Goal: Information Seeking & Learning: Learn about a topic

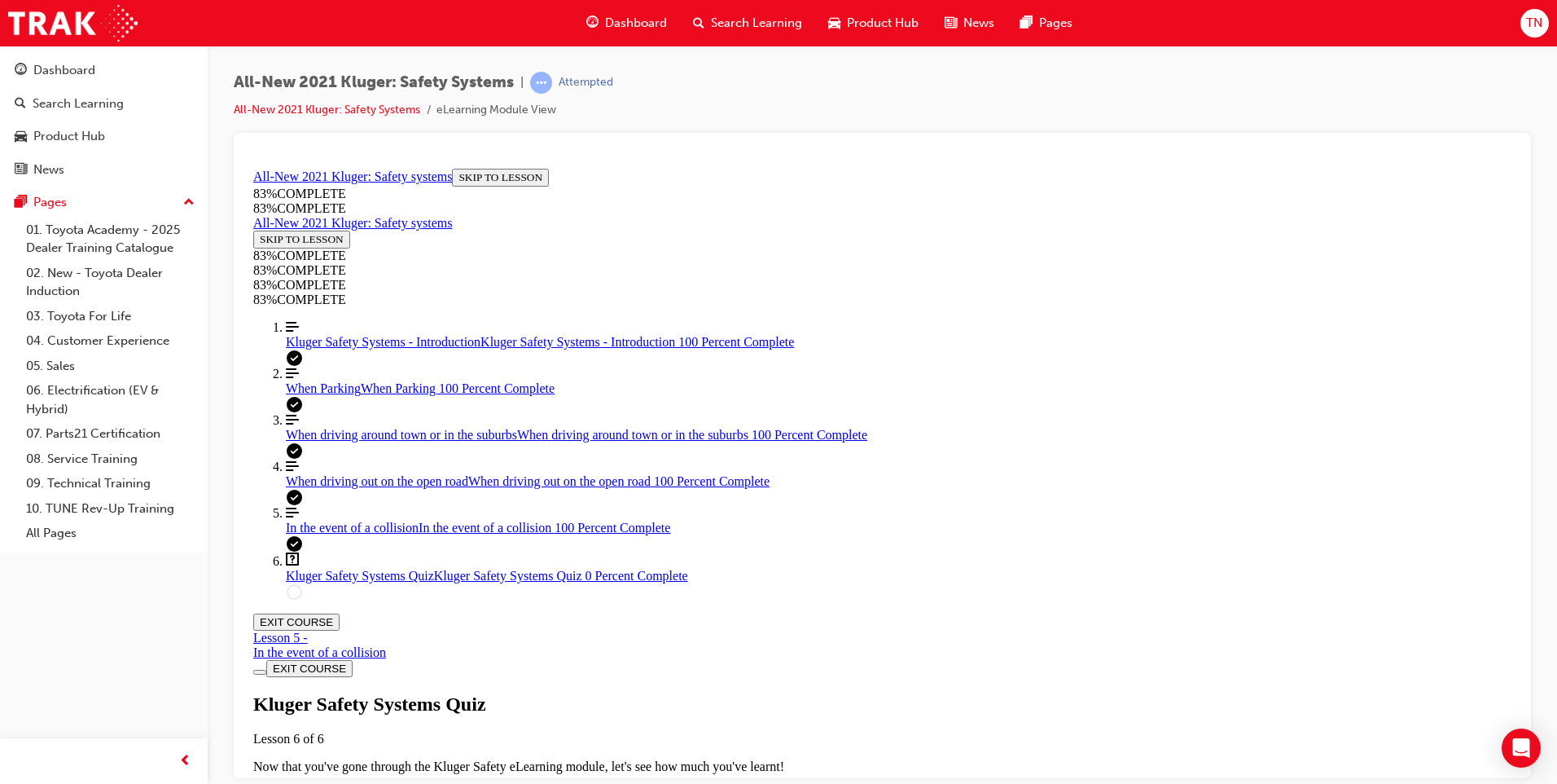
scroll to position [304, 0]
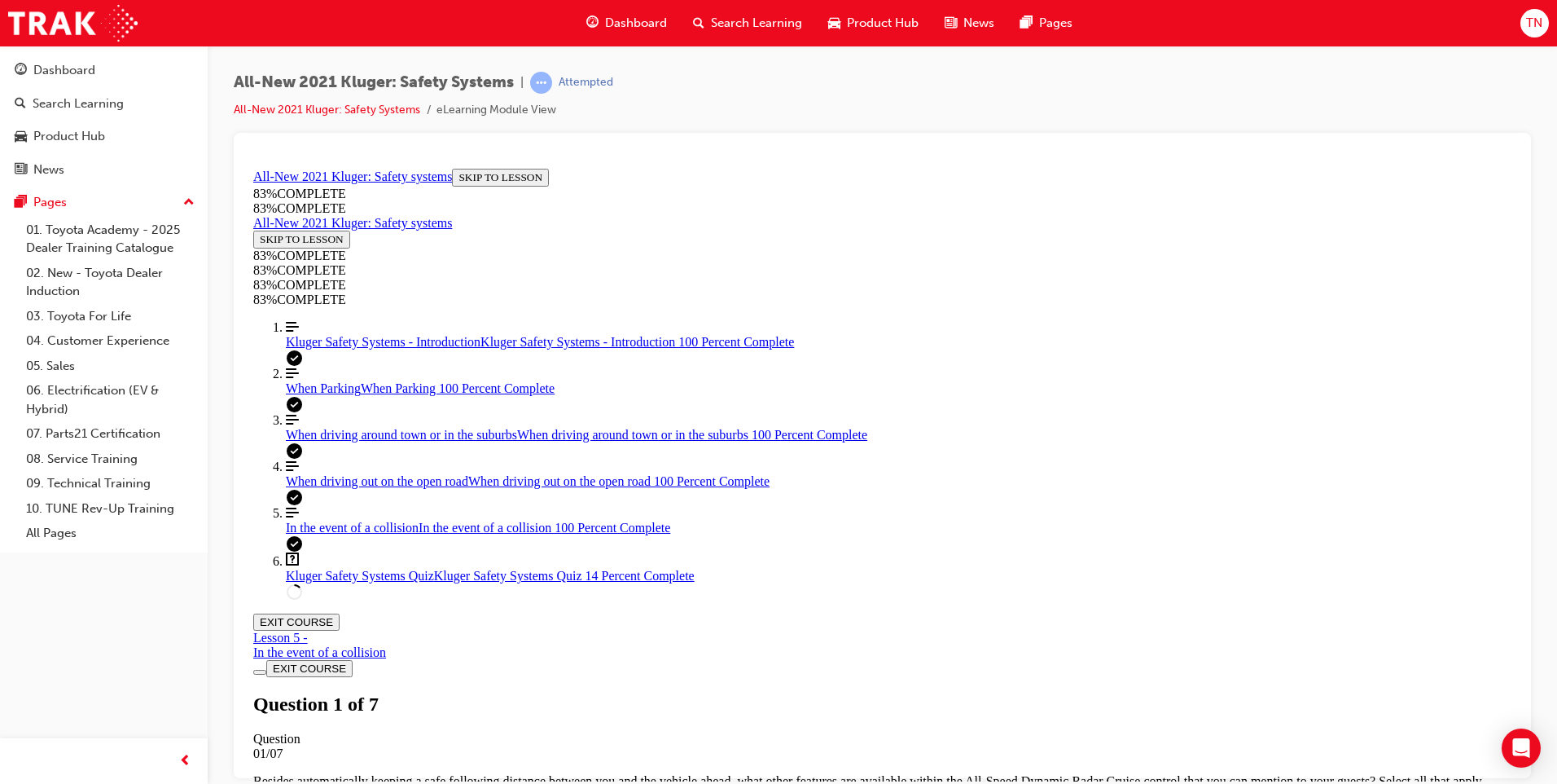
scroll to position [436, 0]
drag, startPoint x: 805, startPoint y: 555, endPoint x: 853, endPoint y: 578, distance: 53.2
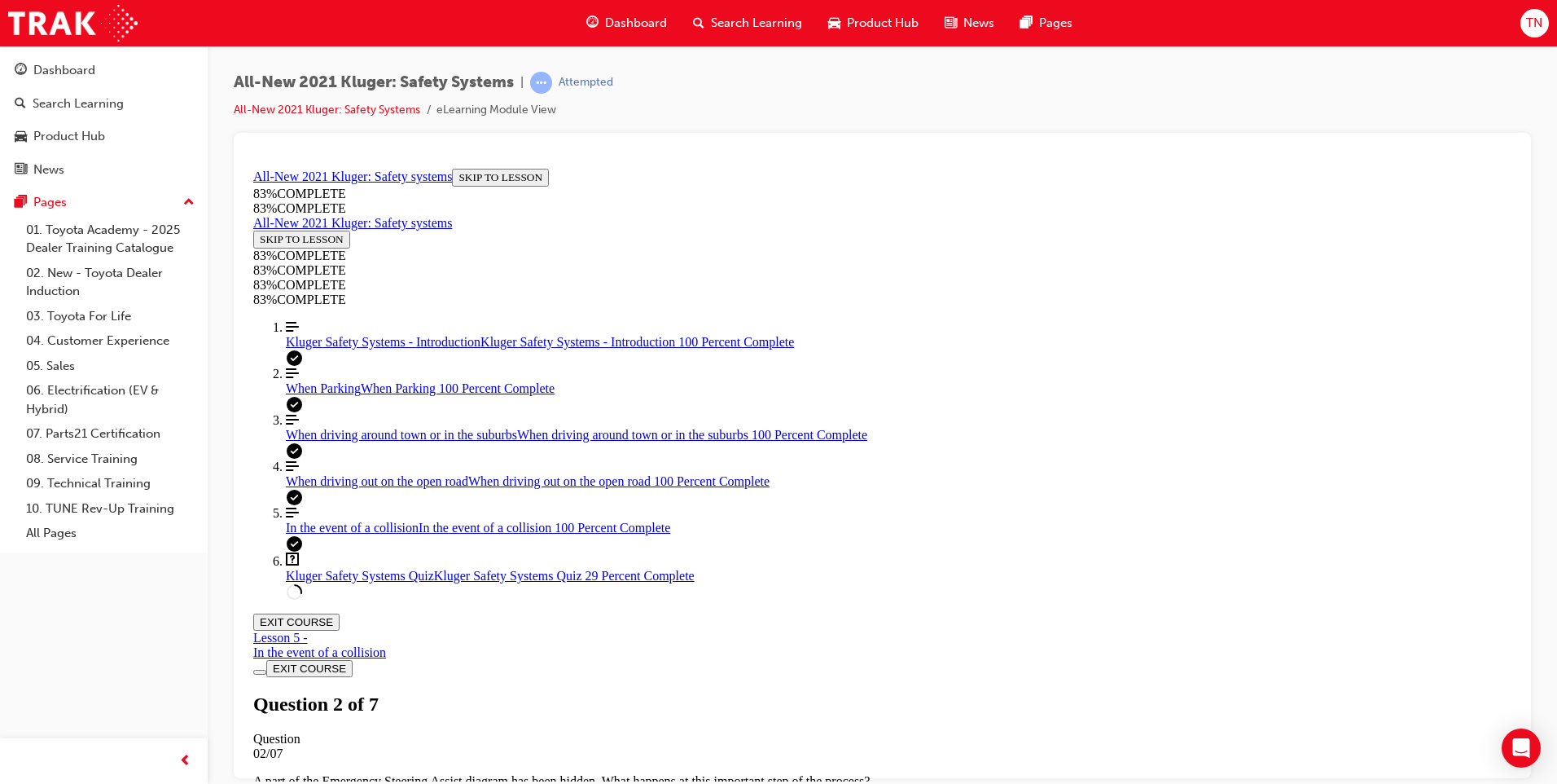
drag, startPoint x: 850, startPoint y: 622, endPoint x: 872, endPoint y: 636, distance: 26.1
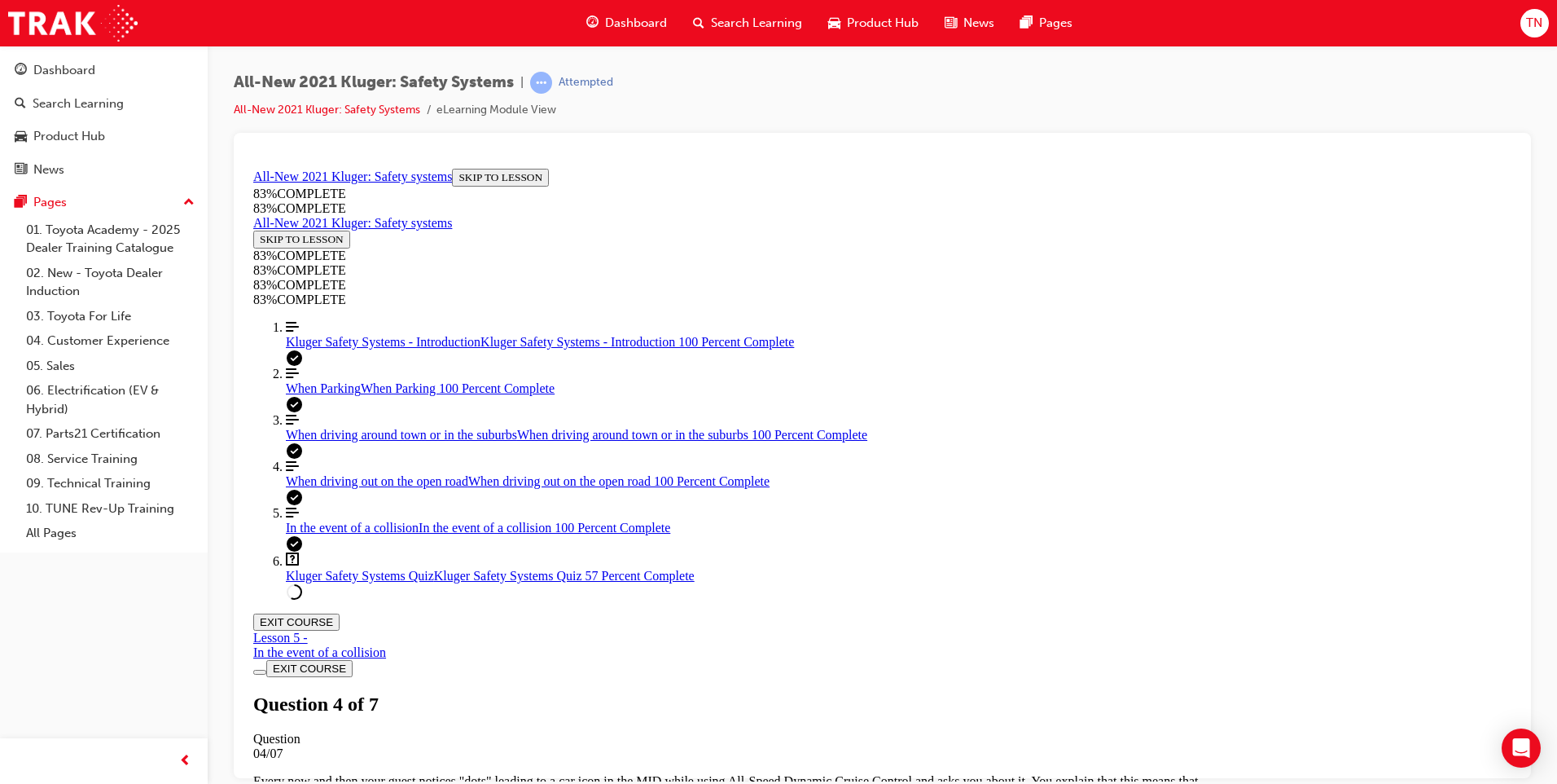
scroll to position [60, 0]
drag, startPoint x: 870, startPoint y: 616, endPoint x: 1029, endPoint y: 717, distance: 188.4
drag, startPoint x: 823, startPoint y: 628, endPoint x: 903, endPoint y: 631, distance: 80.1
drag, startPoint x: 893, startPoint y: 536, endPoint x: 963, endPoint y: 535, distance: 70.0
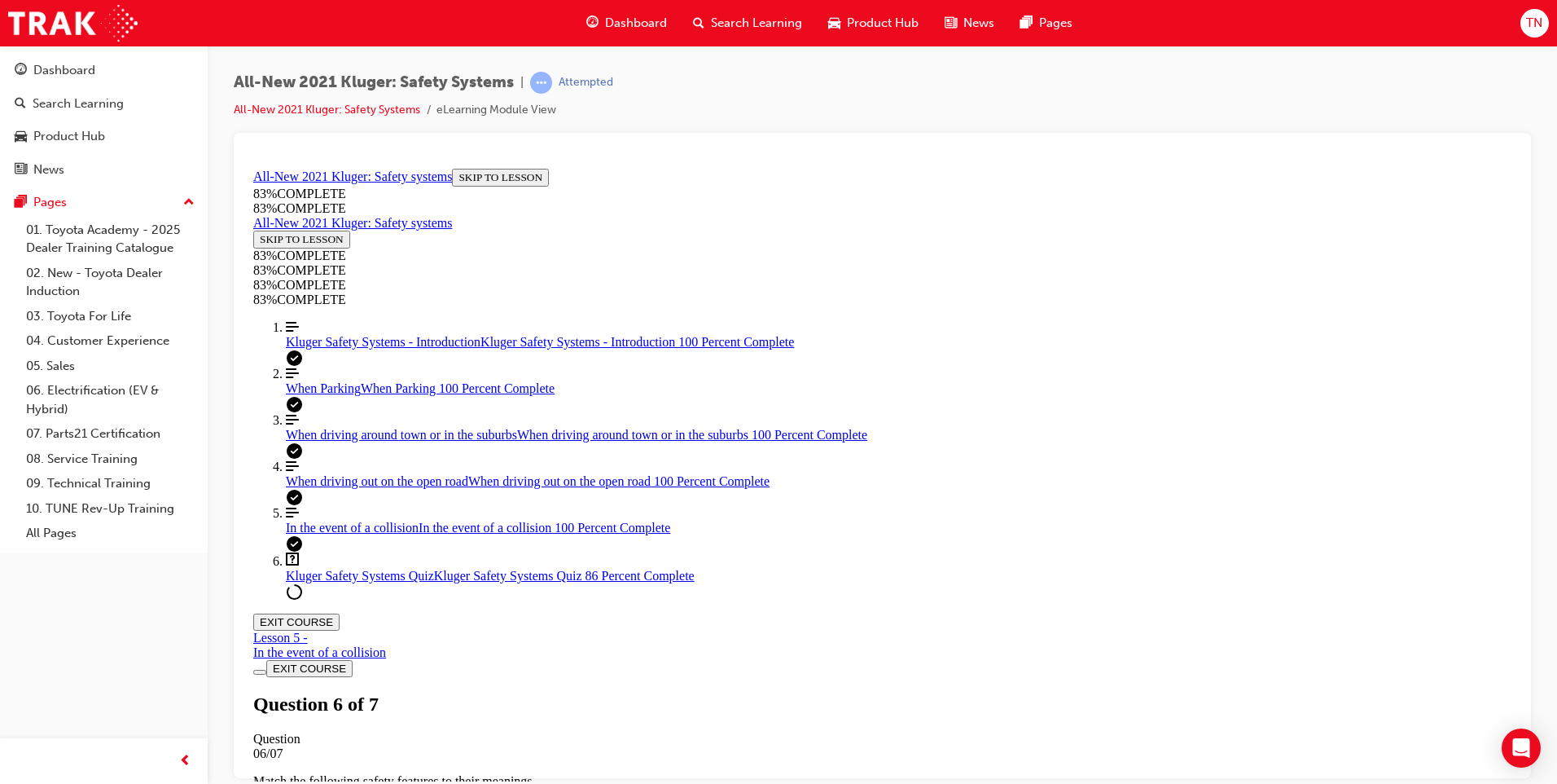
scroll to position [60, 0]
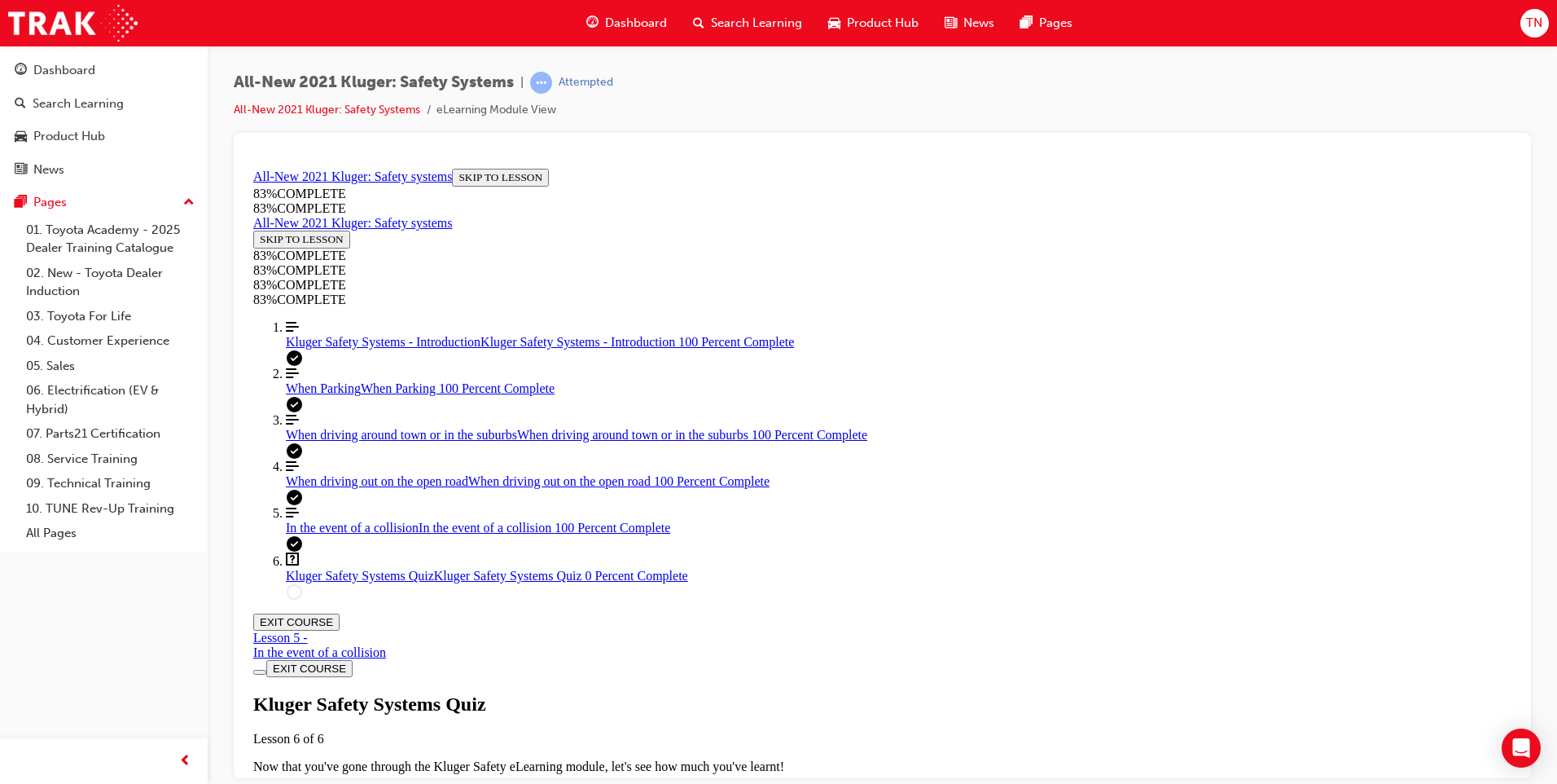
scroll to position [59, 0]
click at [325, 783] on span "TAKE AGAIN" at bounding box center [292, 794] width 65 height 12
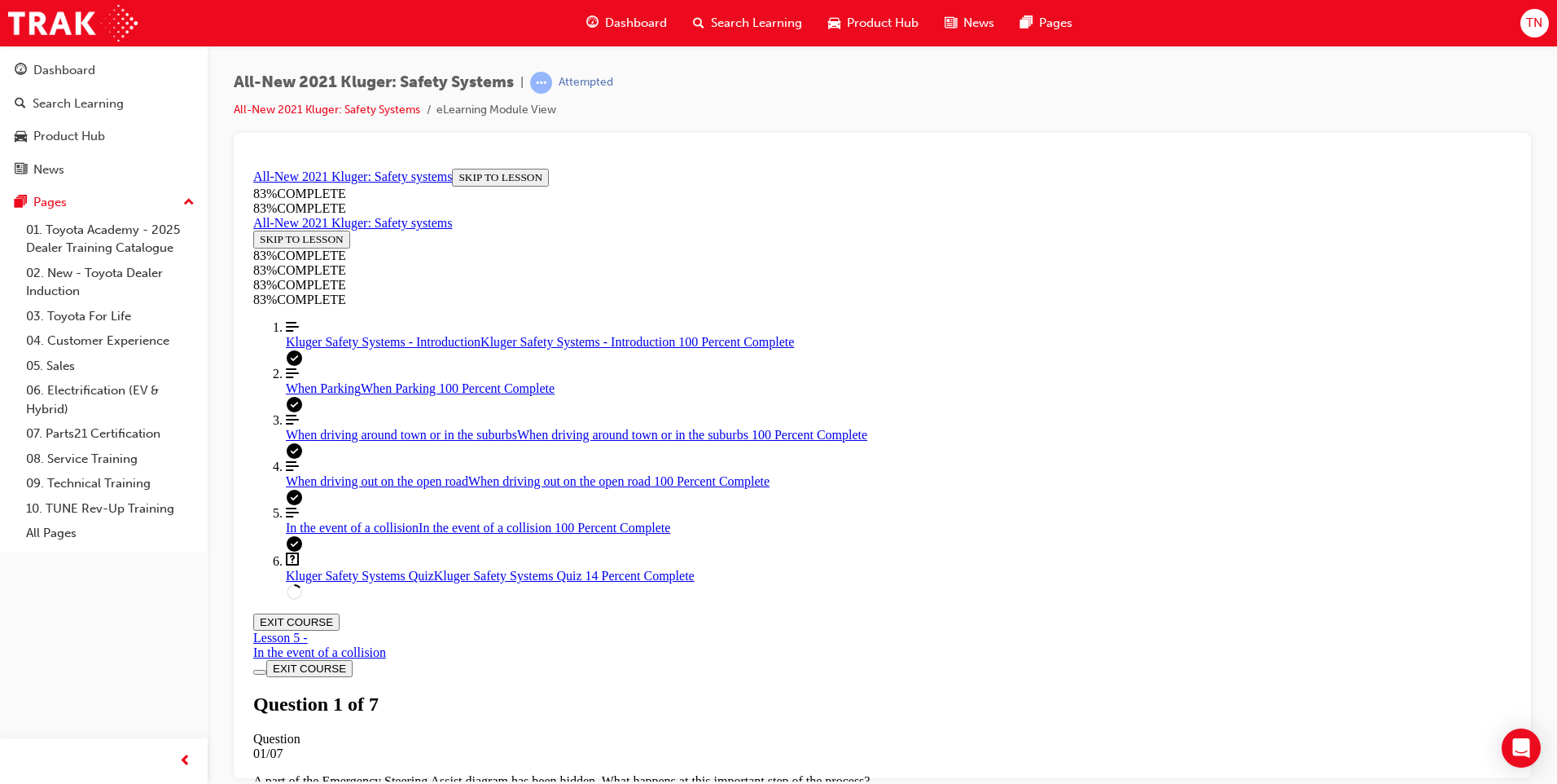
scroll to position [60, 0]
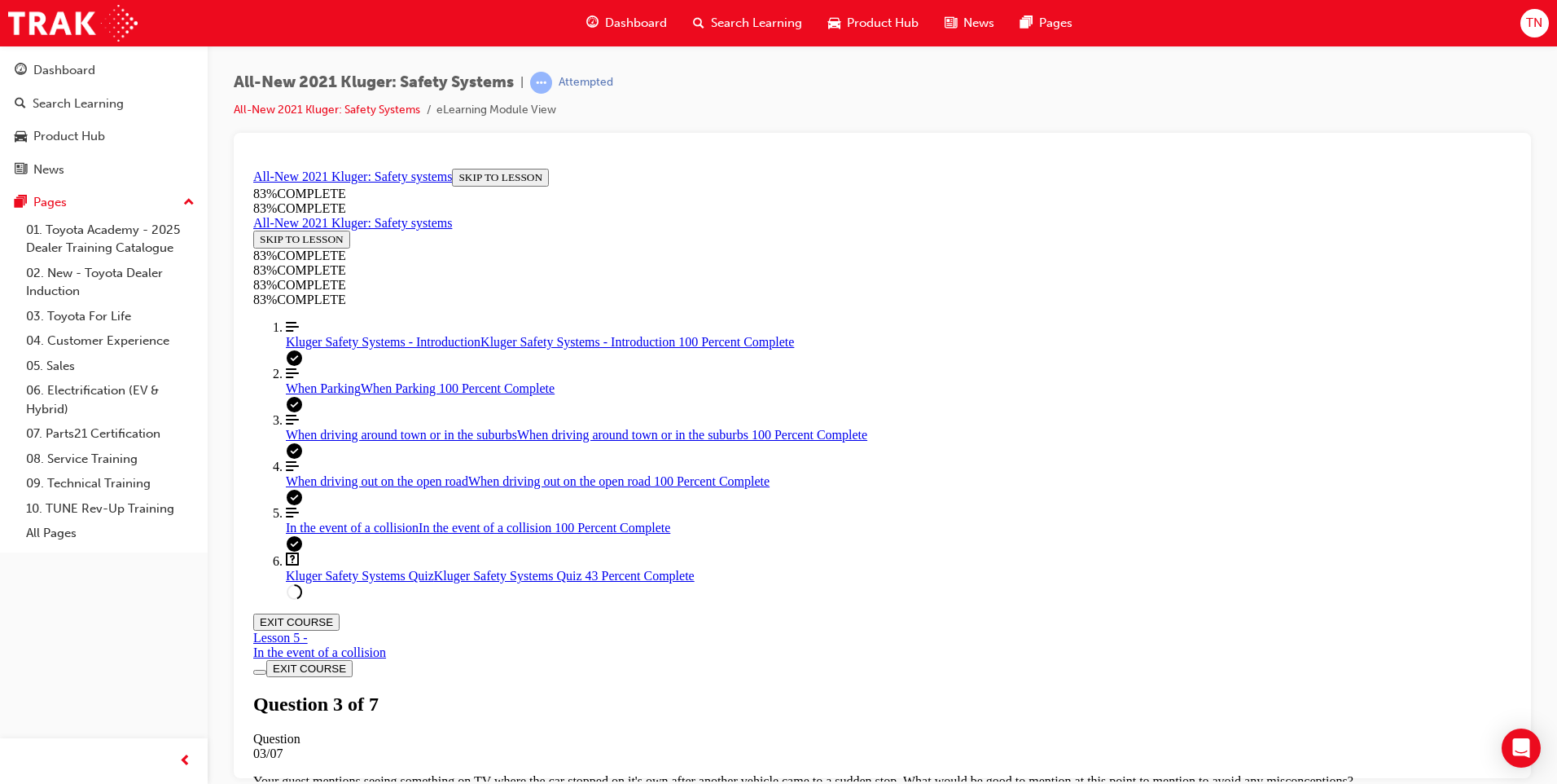
scroll to position [304, 0]
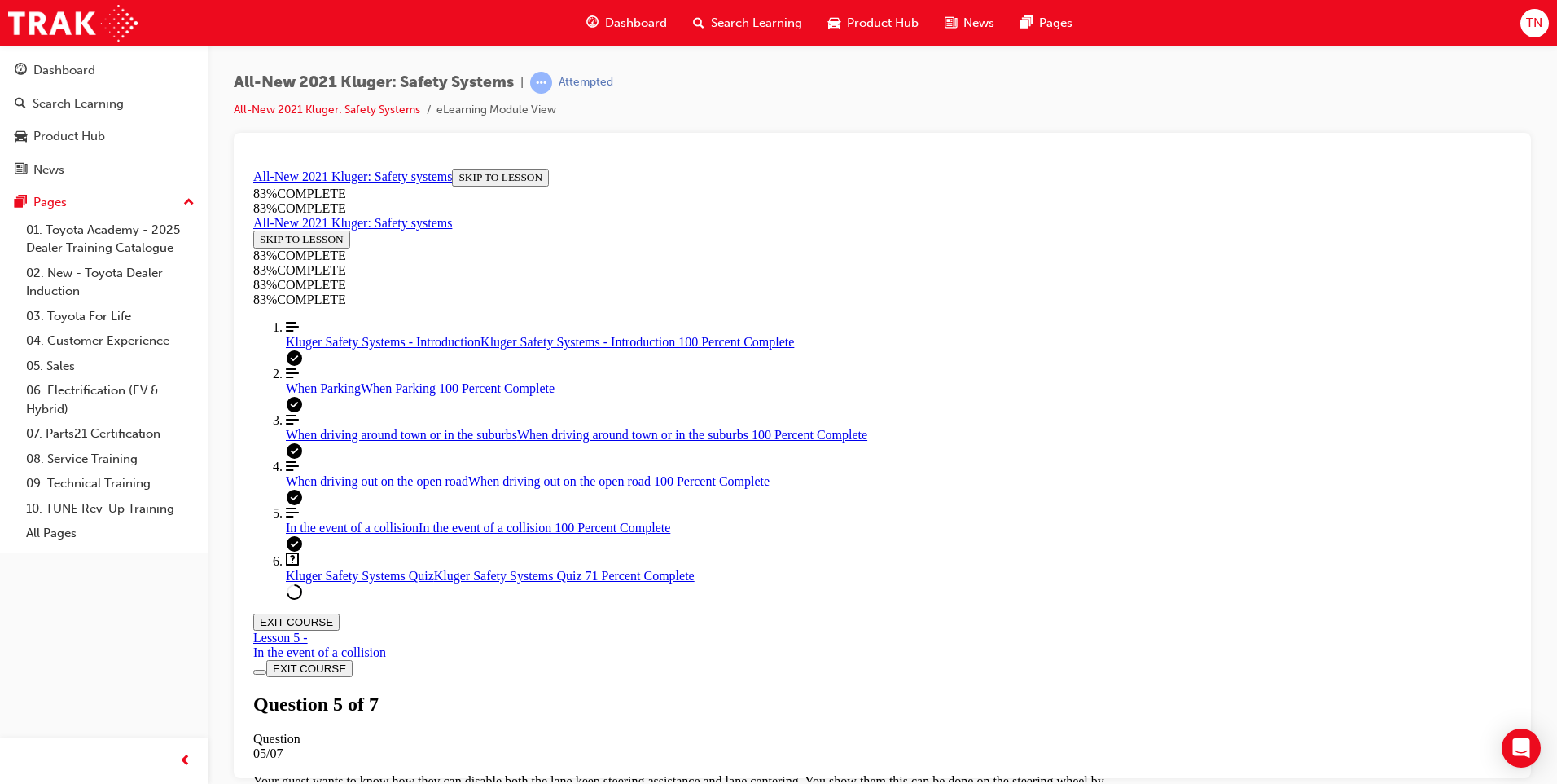
scroll to position [60, 0]
drag, startPoint x: 830, startPoint y: 718, endPoint x: 957, endPoint y: 718, distance: 127.0
drag, startPoint x: 838, startPoint y: 615, endPoint x: 1076, endPoint y: 543, distance: 248.7
drag, startPoint x: 1032, startPoint y: 599, endPoint x: 1078, endPoint y: 599, distance: 46.0
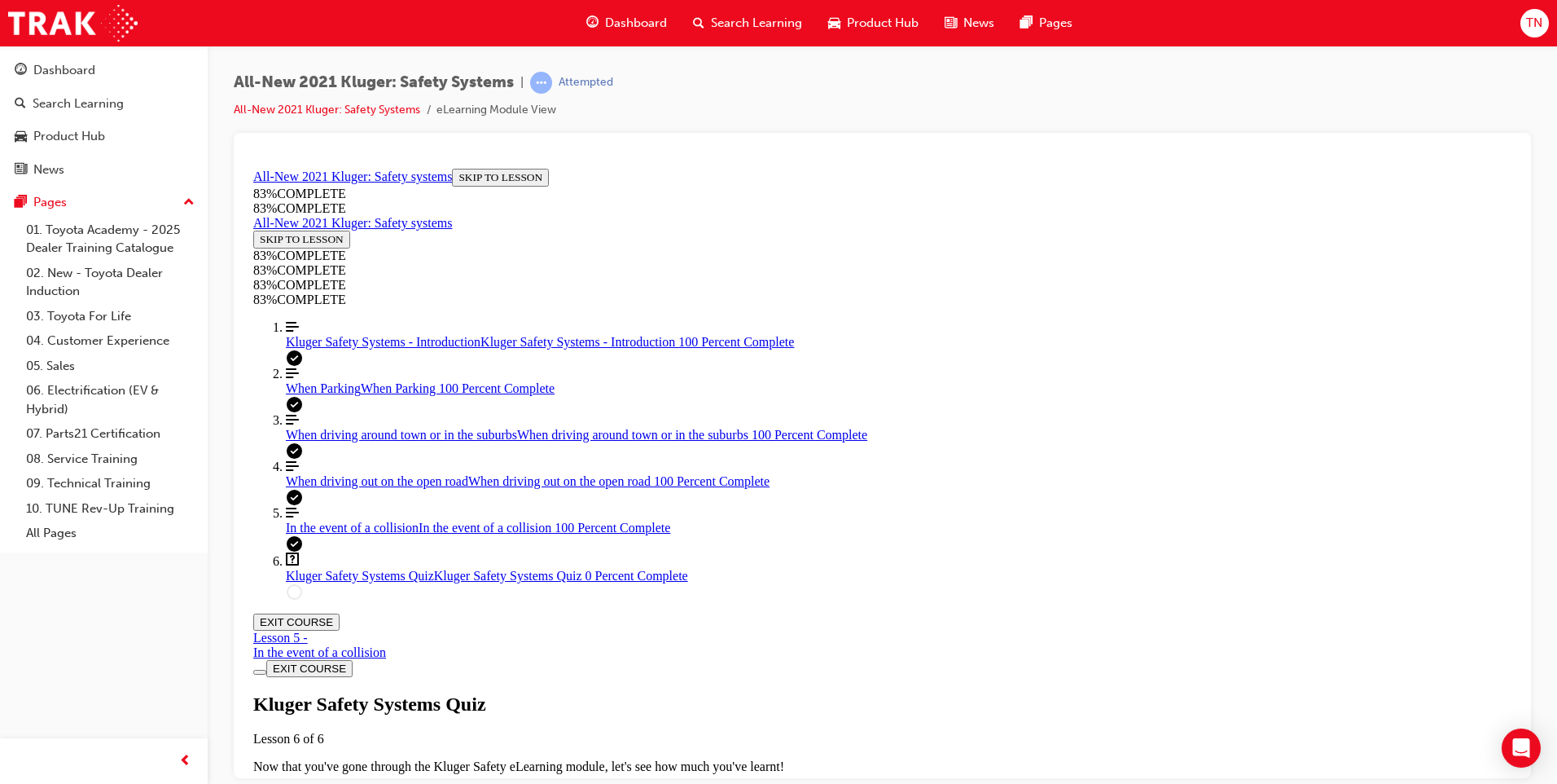
click at [325, 783] on span "TAKE AGAIN" at bounding box center [292, 794] width 65 height 12
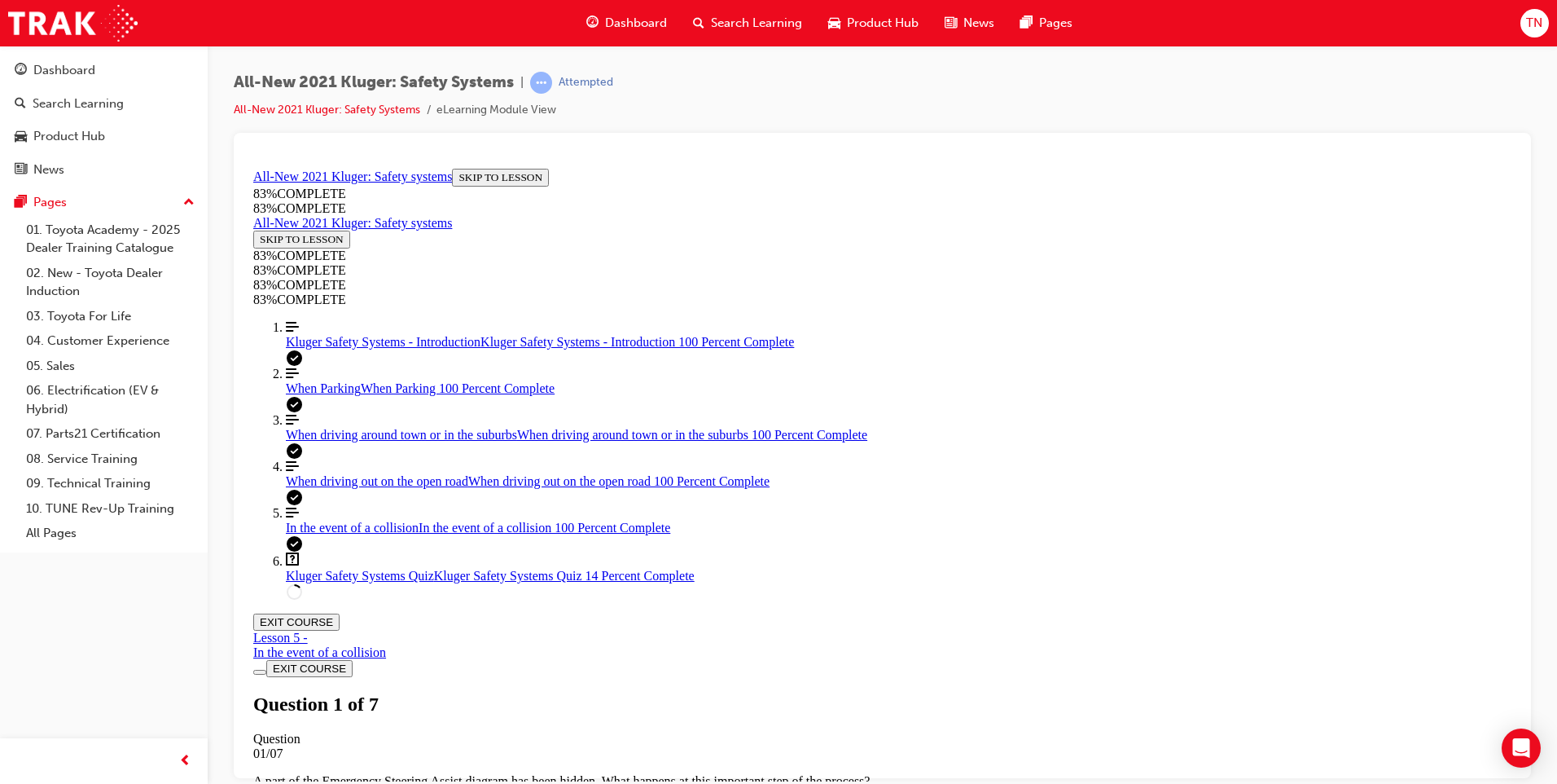
drag, startPoint x: 775, startPoint y: 620, endPoint x: 931, endPoint y: 620, distance: 156.0
drag, startPoint x: 825, startPoint y: 700, endPoint x: 1043, endPoint y: 523, distance: 280.8
drag, startPoint x: 866, startPoint y: 703, endPoint x: 1021, endPoint y: 704, distance: 155.0
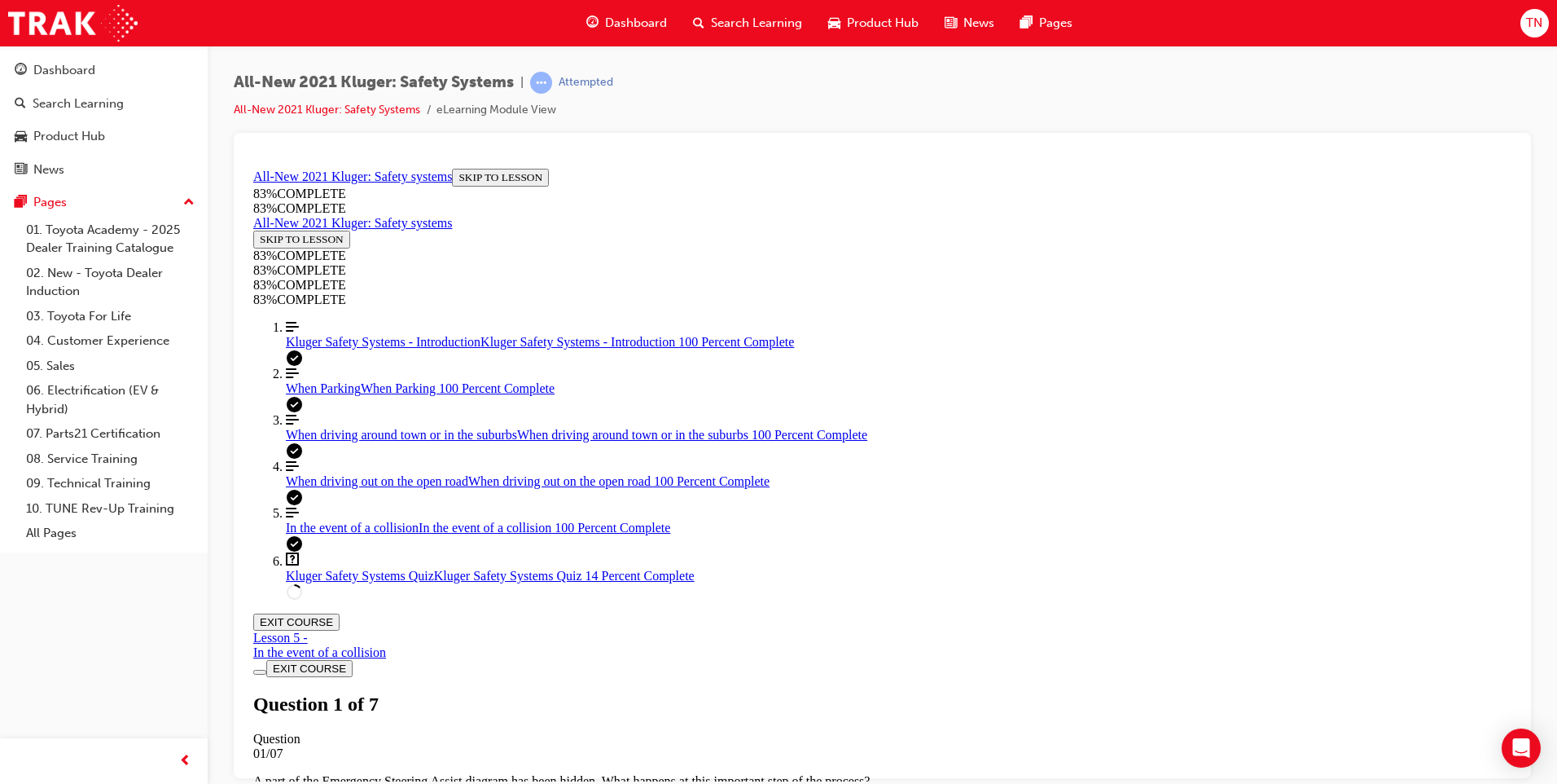
scroll to position [188, 0]
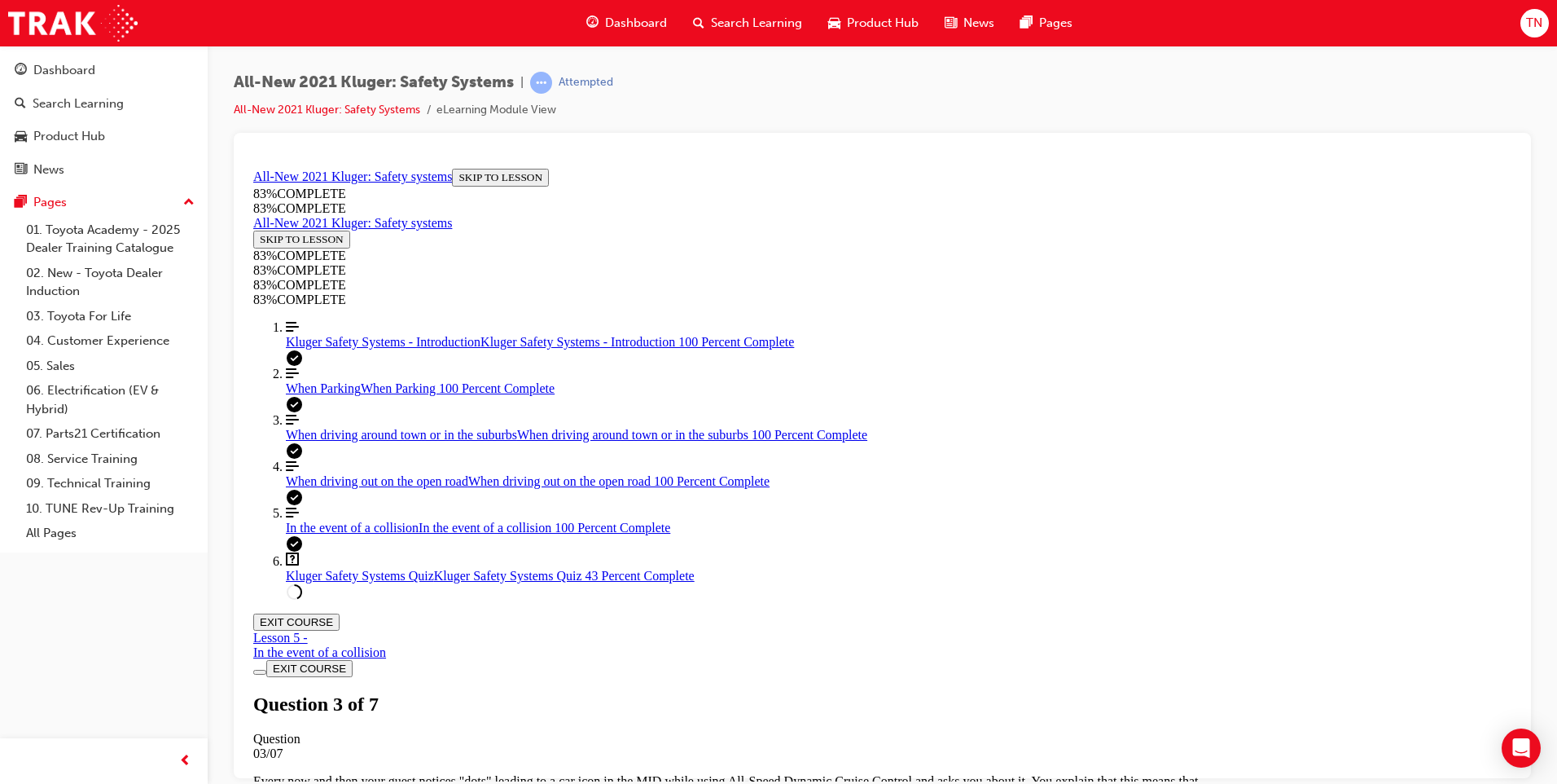
scroll to position [386, 0]
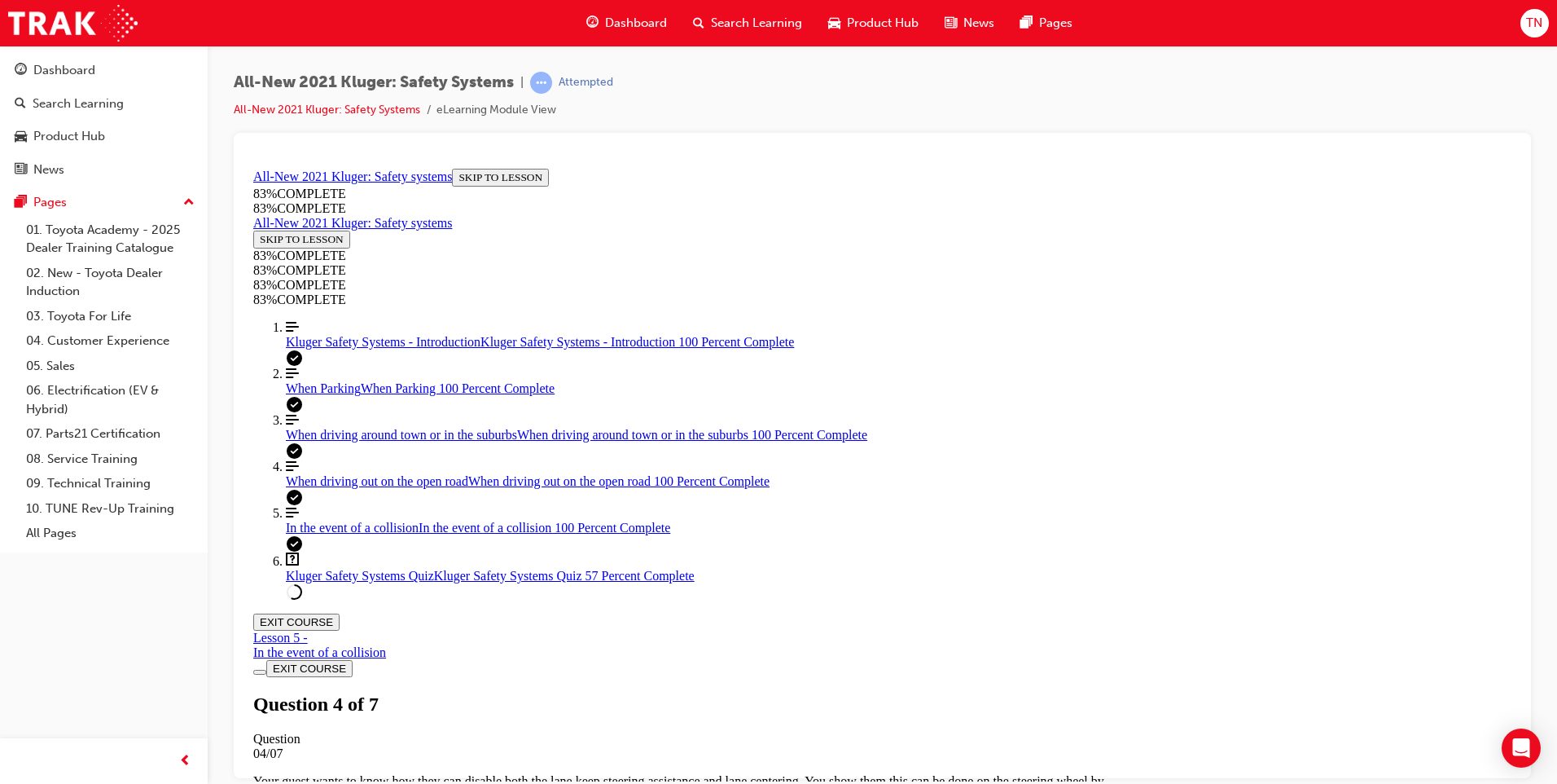
drag, startPoint x: 883, startPoint y: 523, endPoint x: 909, endPoint y: 549, distance: 36.8
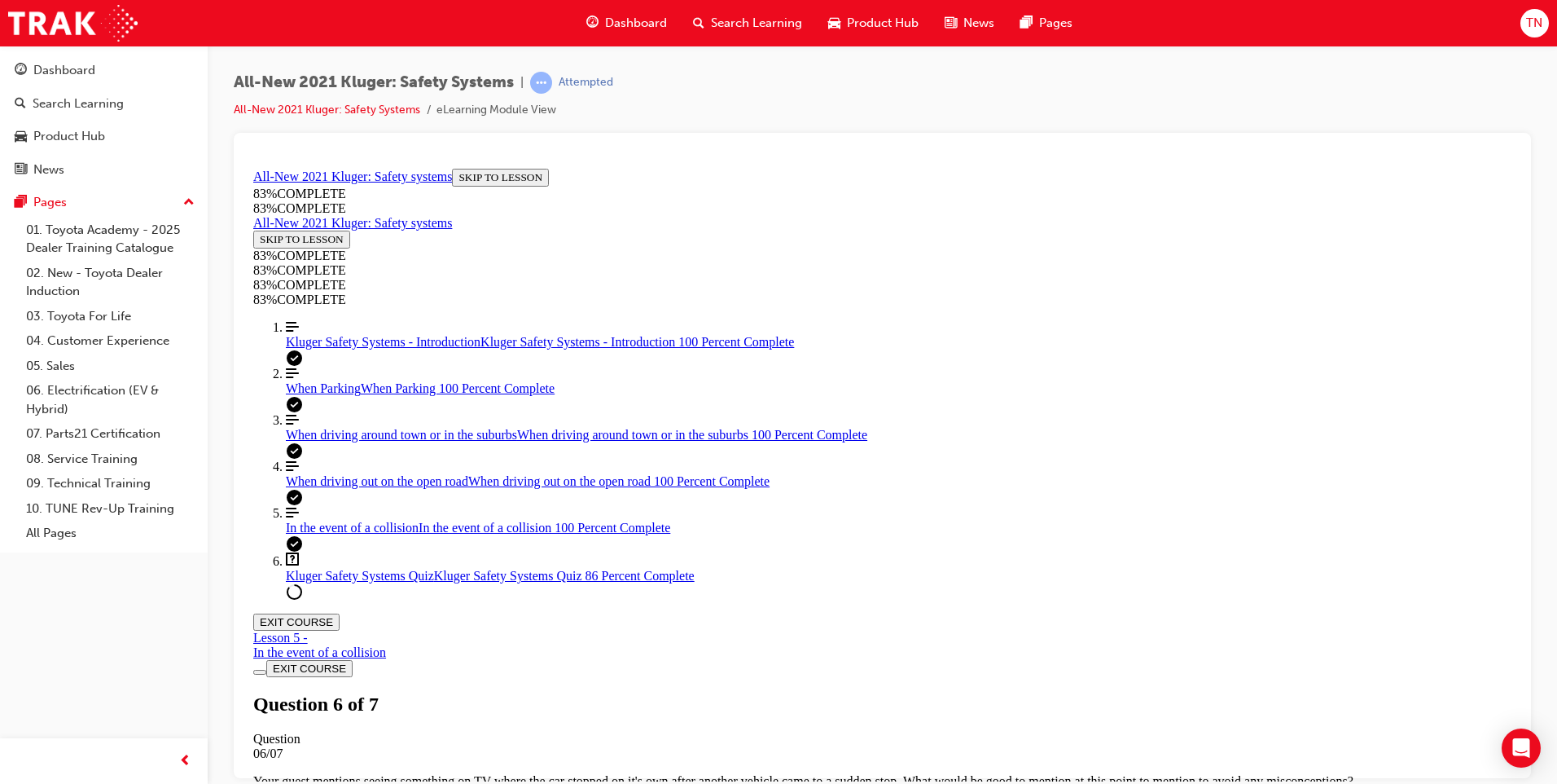
scroll to position [223, 0]
drag, startPoint x: 840, startPoint y: 681, endPoint x: 848, endPoint y: 675, distance: 10.0
drag, startPoint x: 848, startPoint y: 675, endPoint x: 816, endPoint y: 628, distance: 56.9
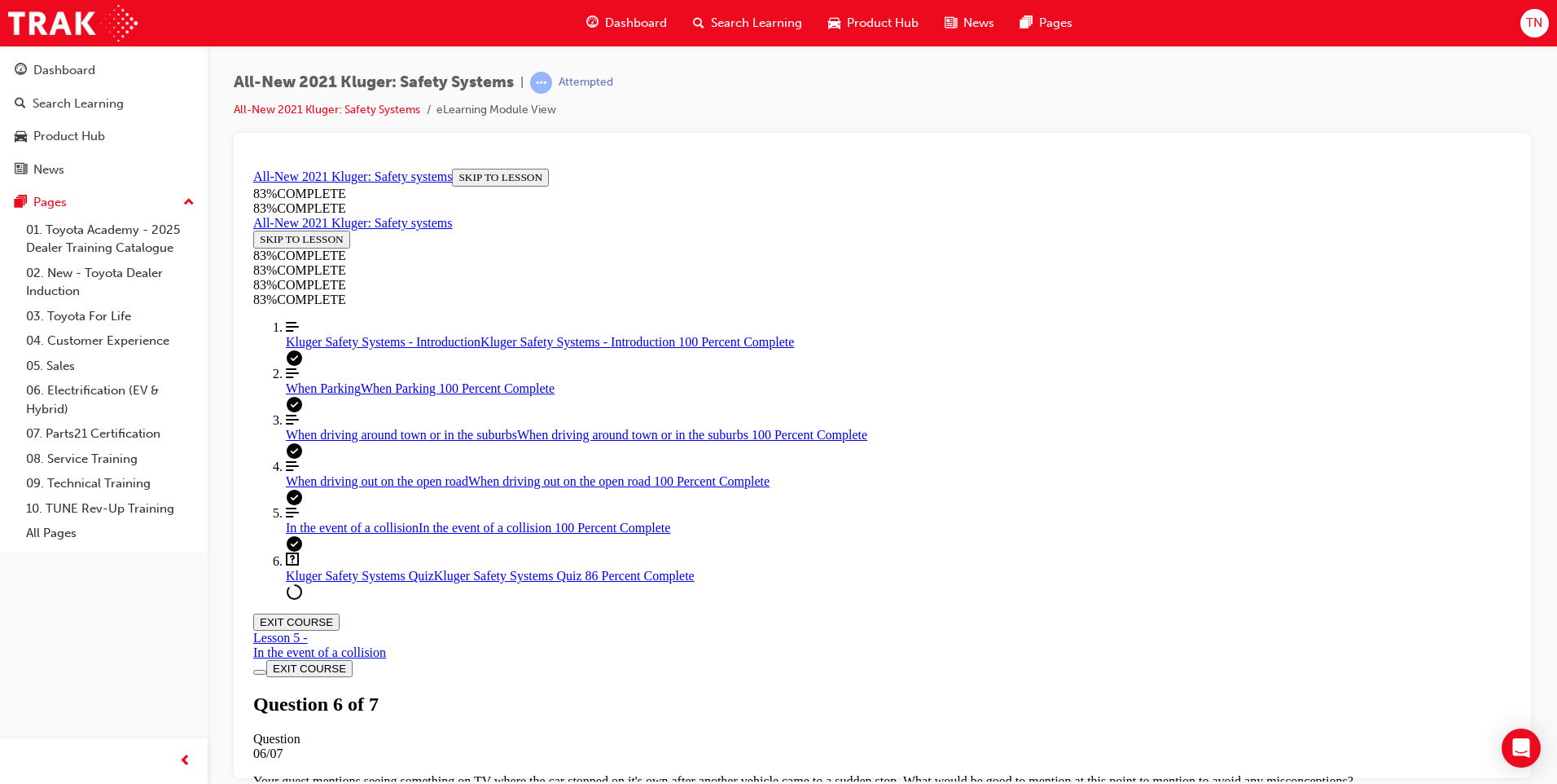
drag, startPoint x: 802, startPoint y: 505, endPoint x: 795, endPoint y: 465, distance: 40.6
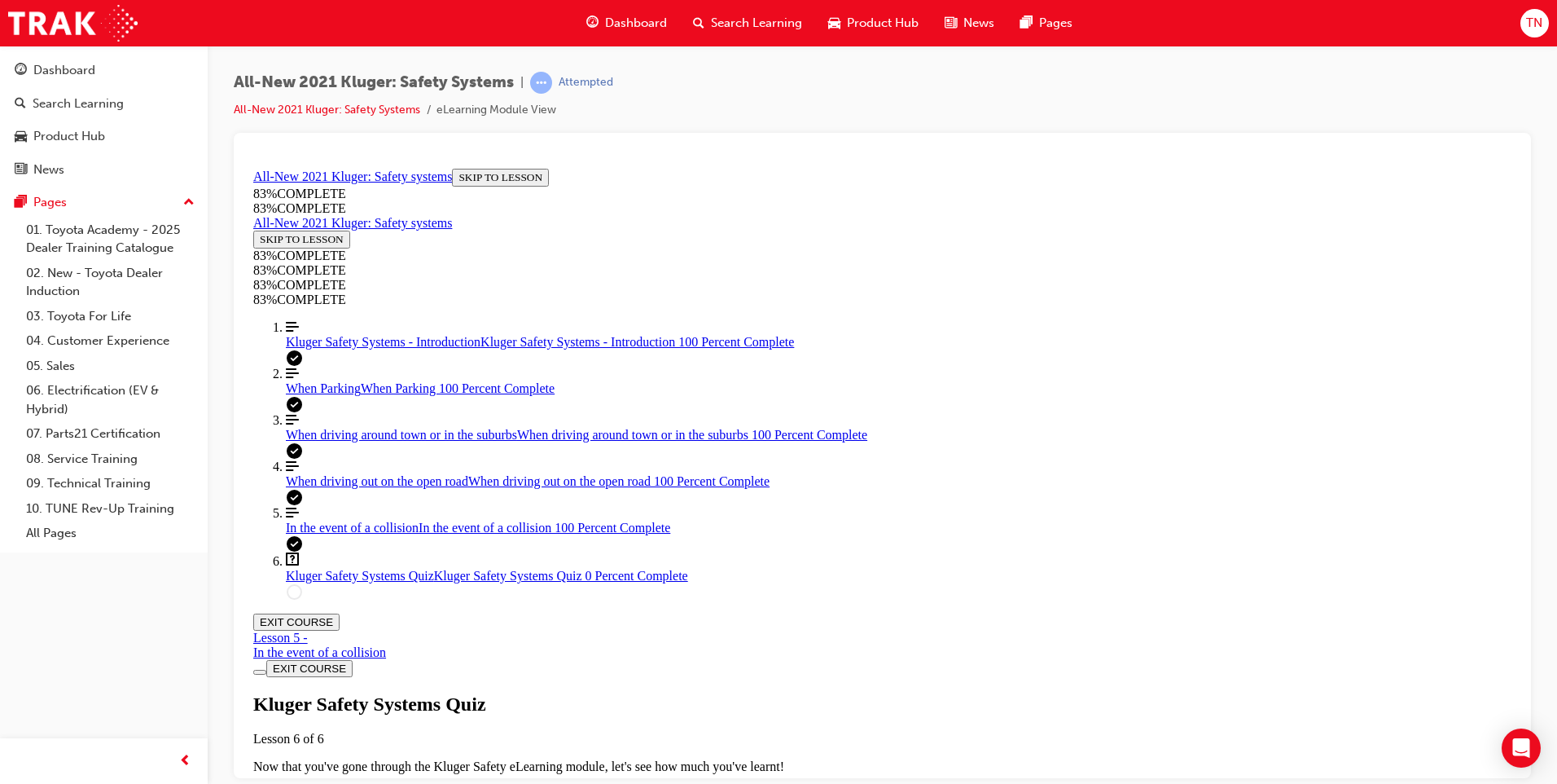
scroll to position [59, 0]
drag, startPoint x: 774, startPoint y: 580, endPoint x: 796, endPoint y: 582, distance: 22.1
click at [325, 783] on span "TAKE AGAIN" at bounding box center [292, 794] width 65 height 12
drag, startPoint x: 862, startPoint y: 513, endPoint x: 980, endPoint y: 619, distance: 158.6
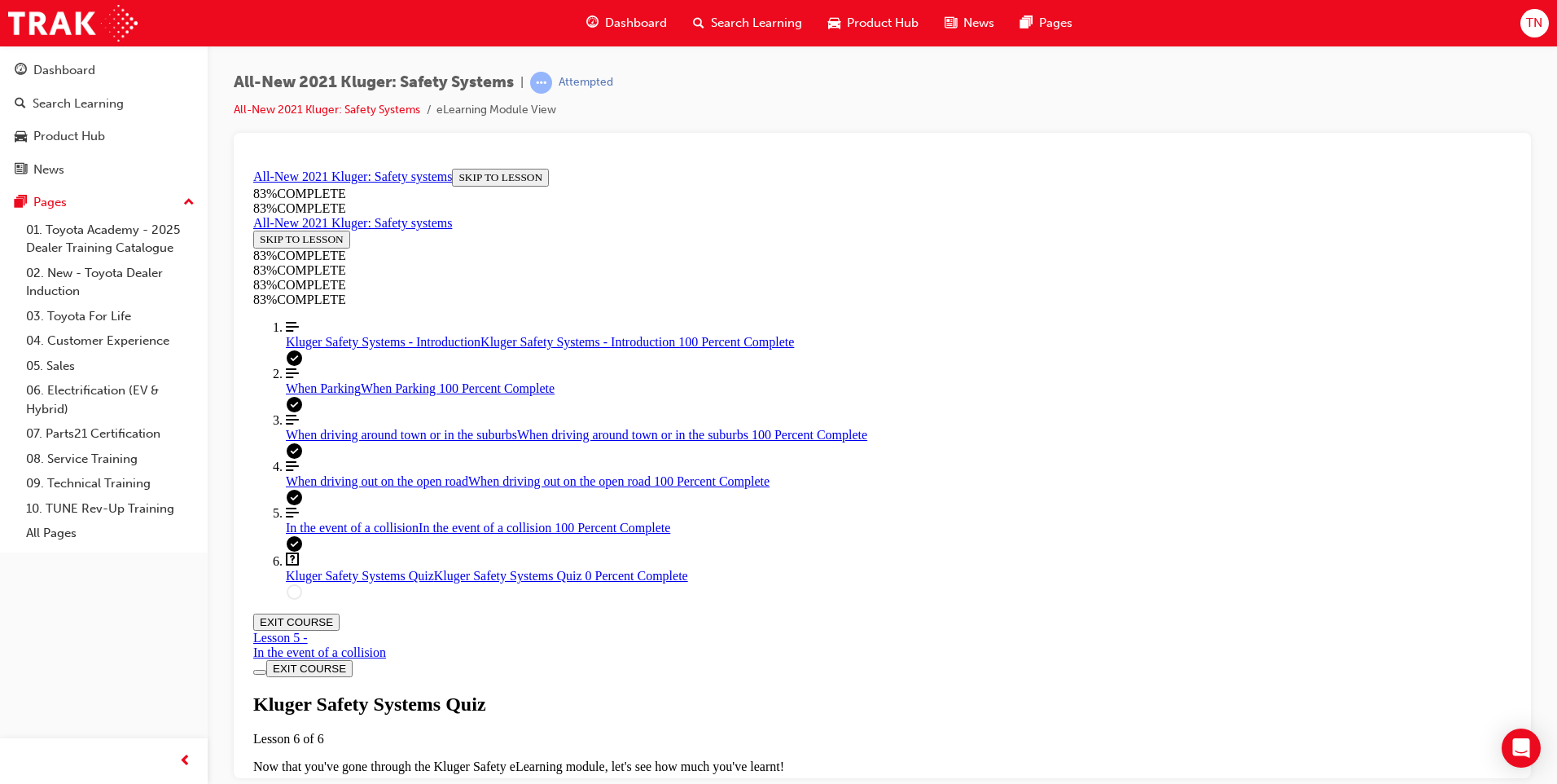
drag, startPoint x: 848, startPoint y: 619, endPoint x: 1044, endPoint y: 592, distance: 197.9
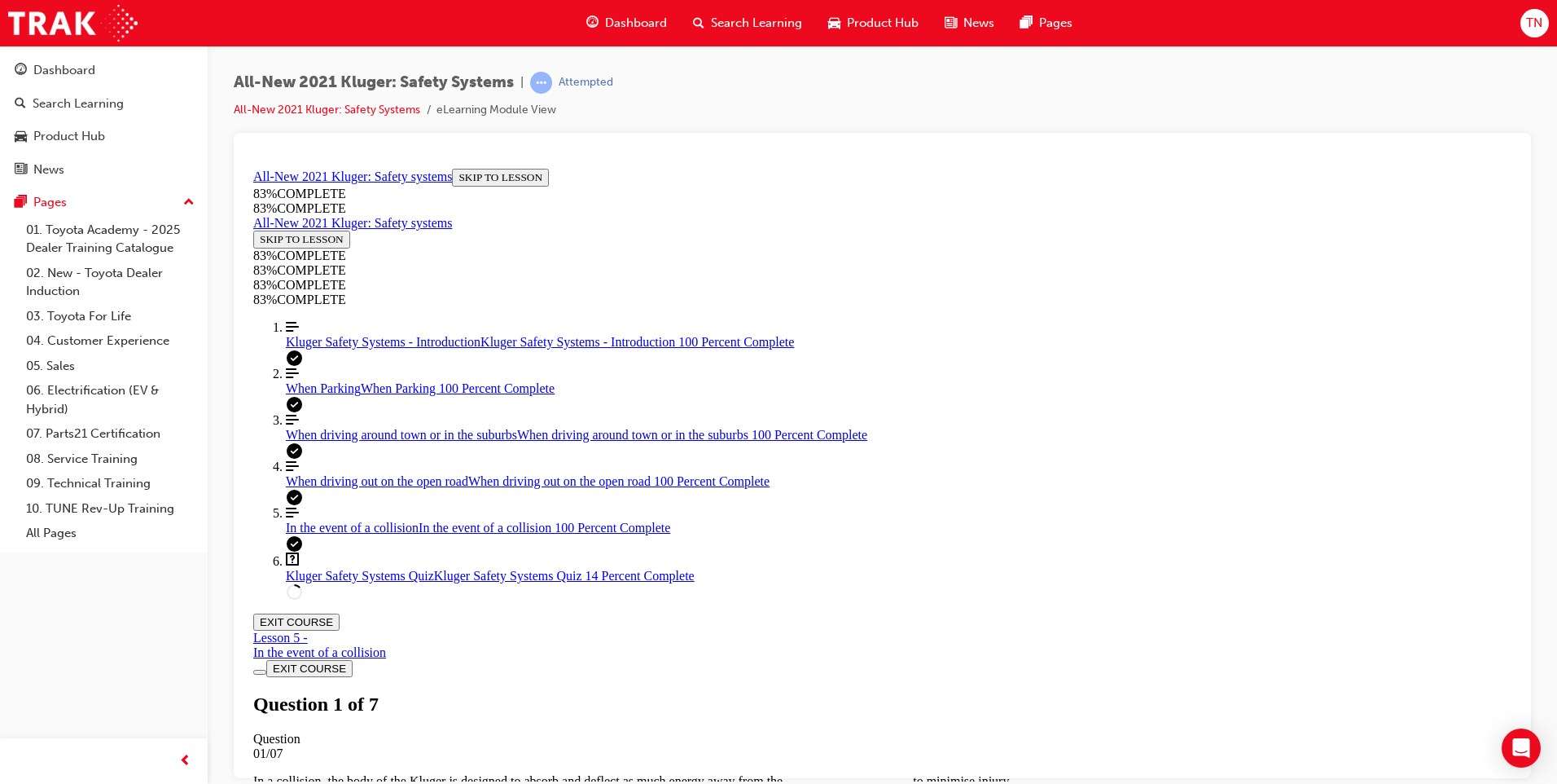
drag, startPoint x: 814, startPoint y: 496, endPoint x: 1069, endPoint y: 369, distance: 284.9
drag, startPoint x: 888, startPoint y: 473, endPoint x: 1131, endPoint y: 483, distance: 243.2
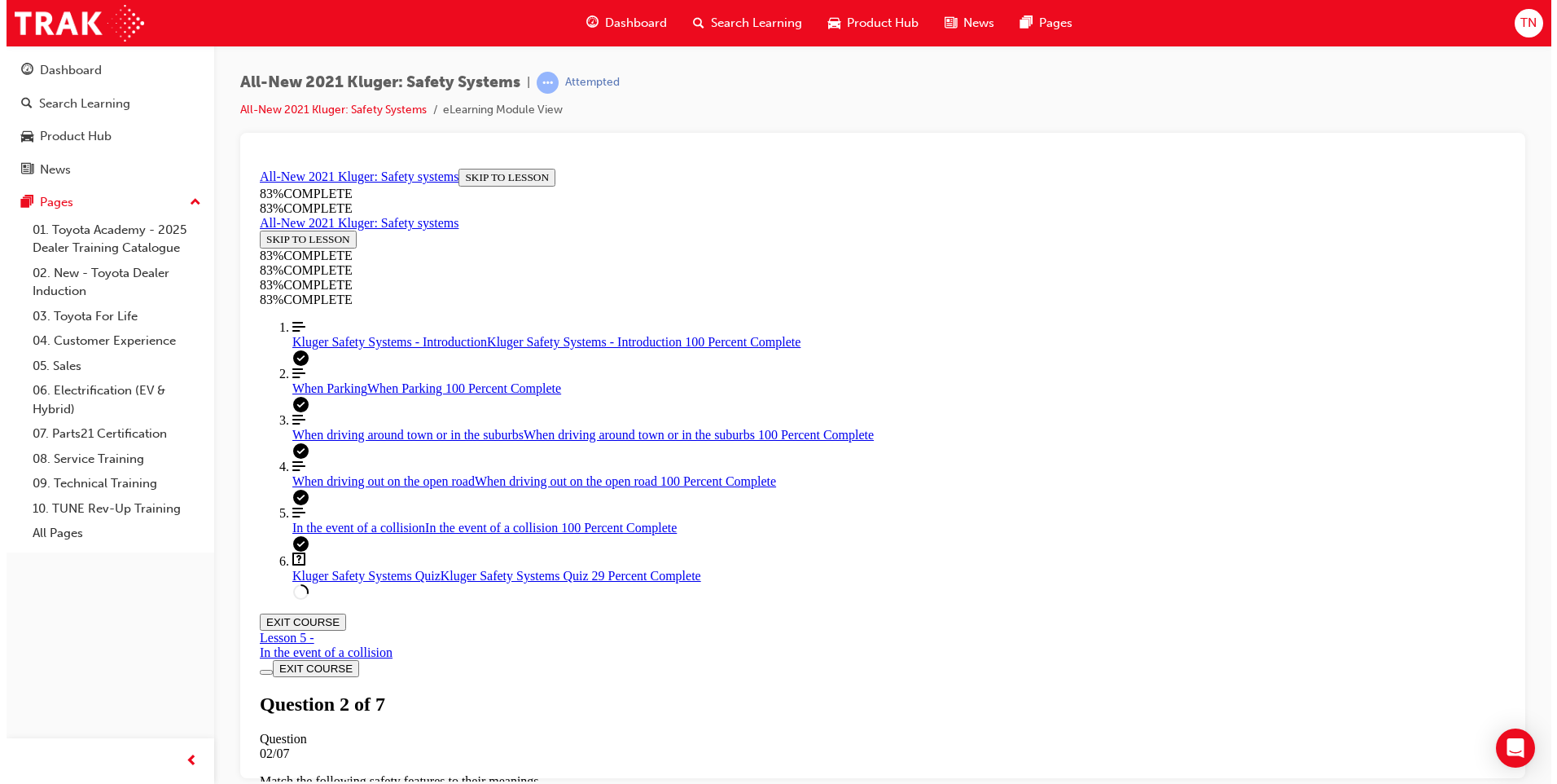
scroll to position [60, 0]
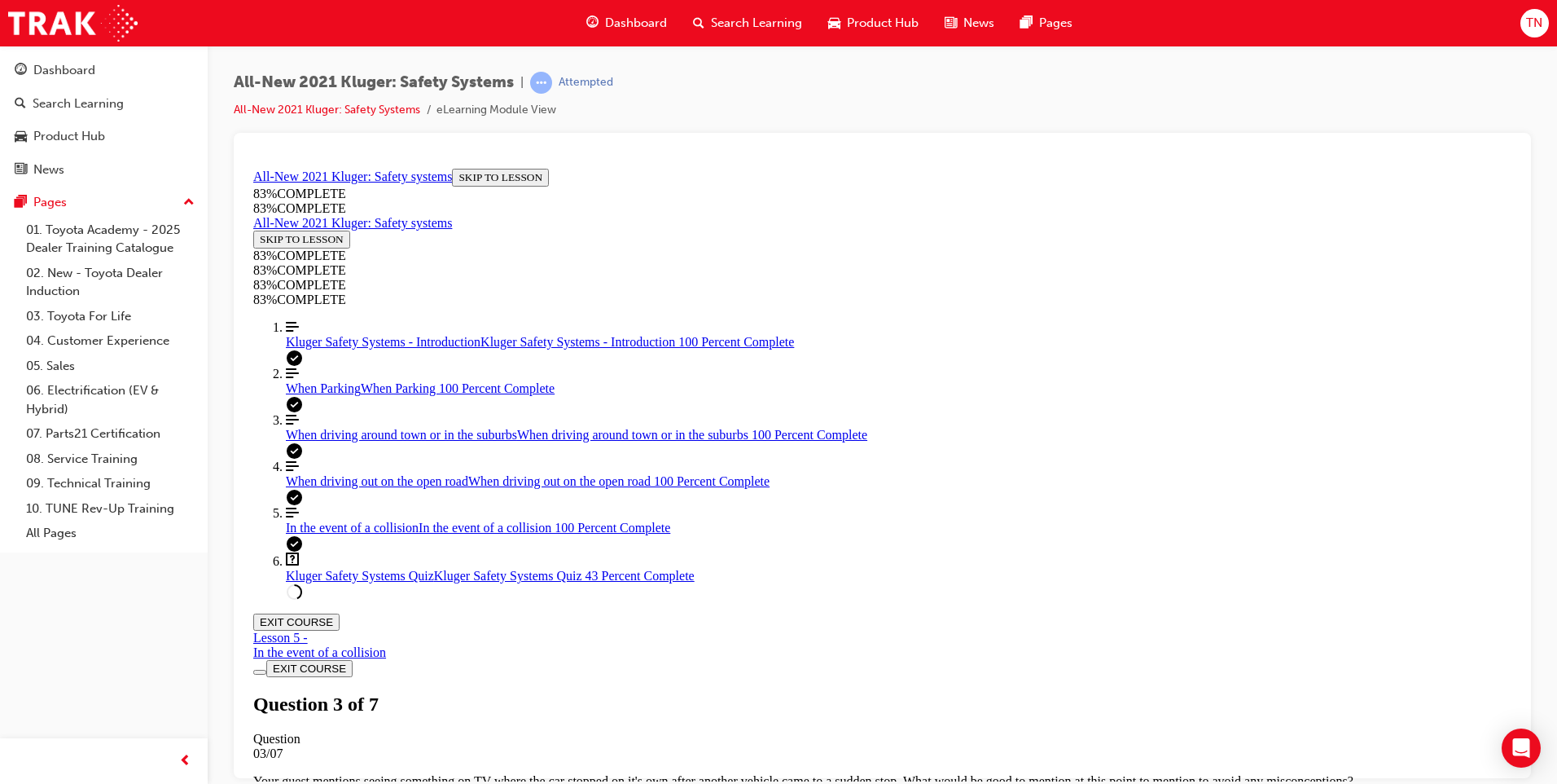
click at [358, 487] on span "When driving out on the open road" at bounding box center [377, 479] width 182 height 14
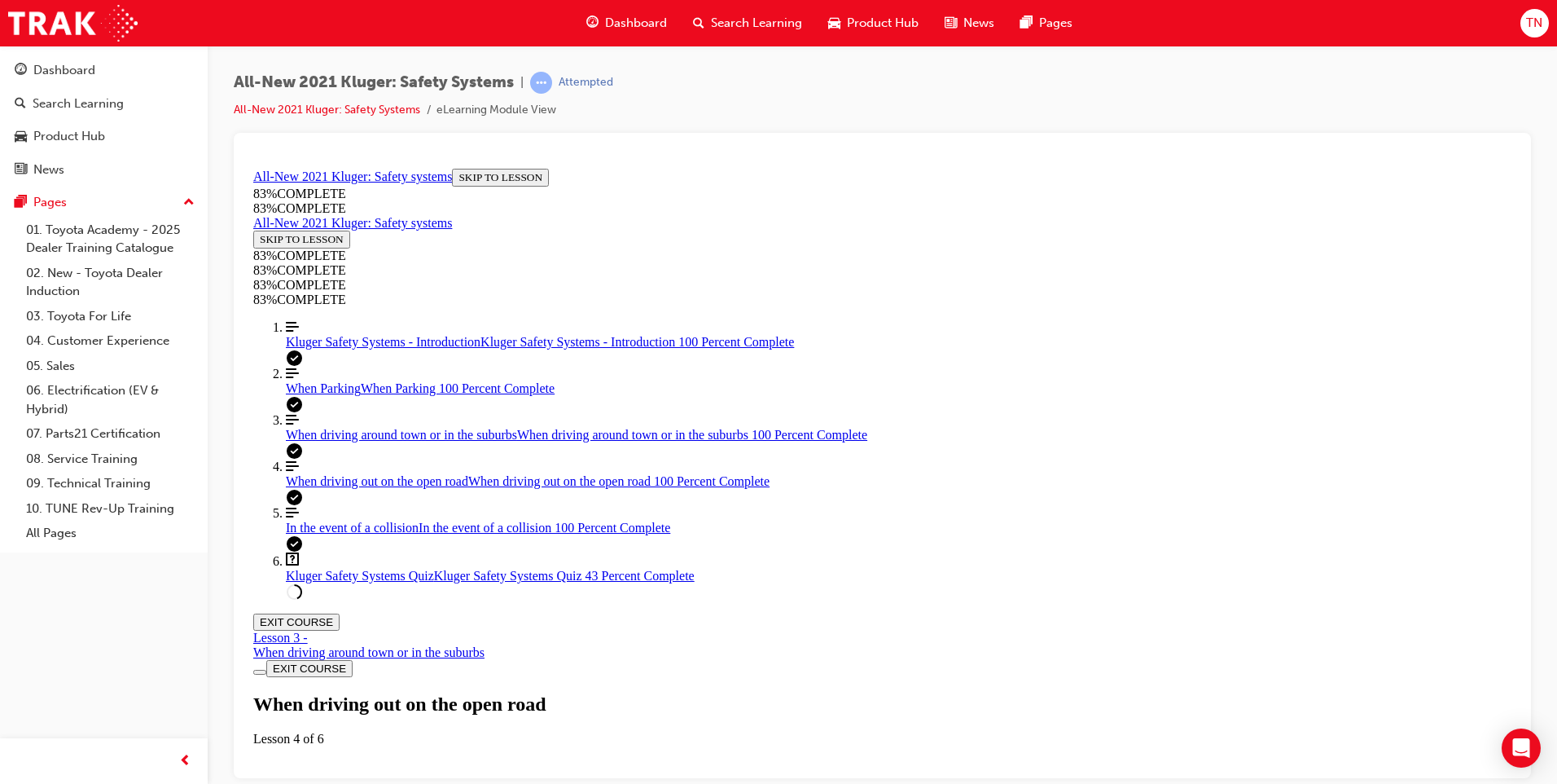
scroll to position [2093, 0]
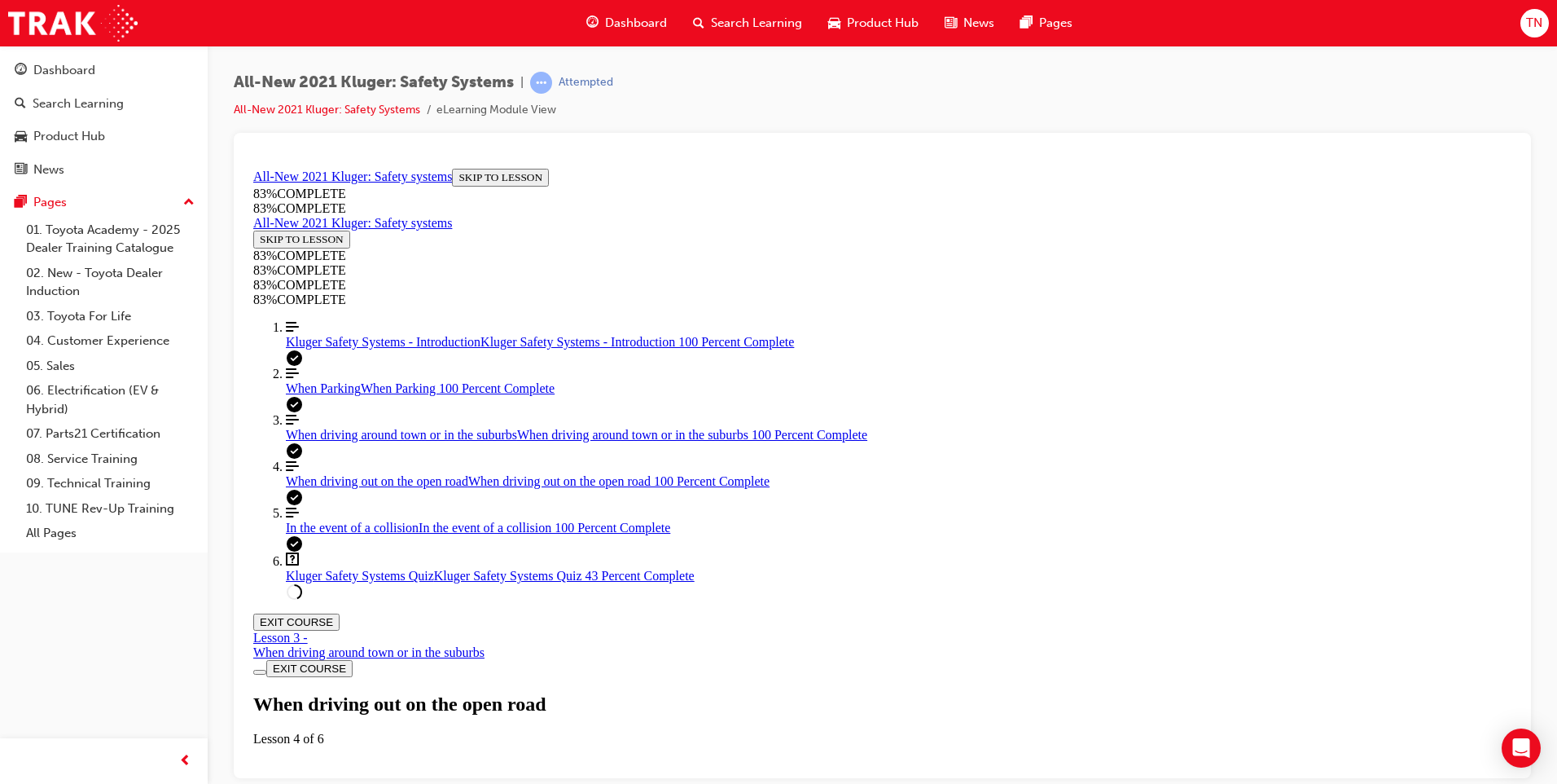
click at [351, 535] on link "Align left Three vertical lines aligned to the left In the event of a collision…" at bounding box center [899, 520] width 1226 height 29
click at [373, 441] on span "When driving around town or in the suburbs" at bounding box center [401, 433] width 231 height 14
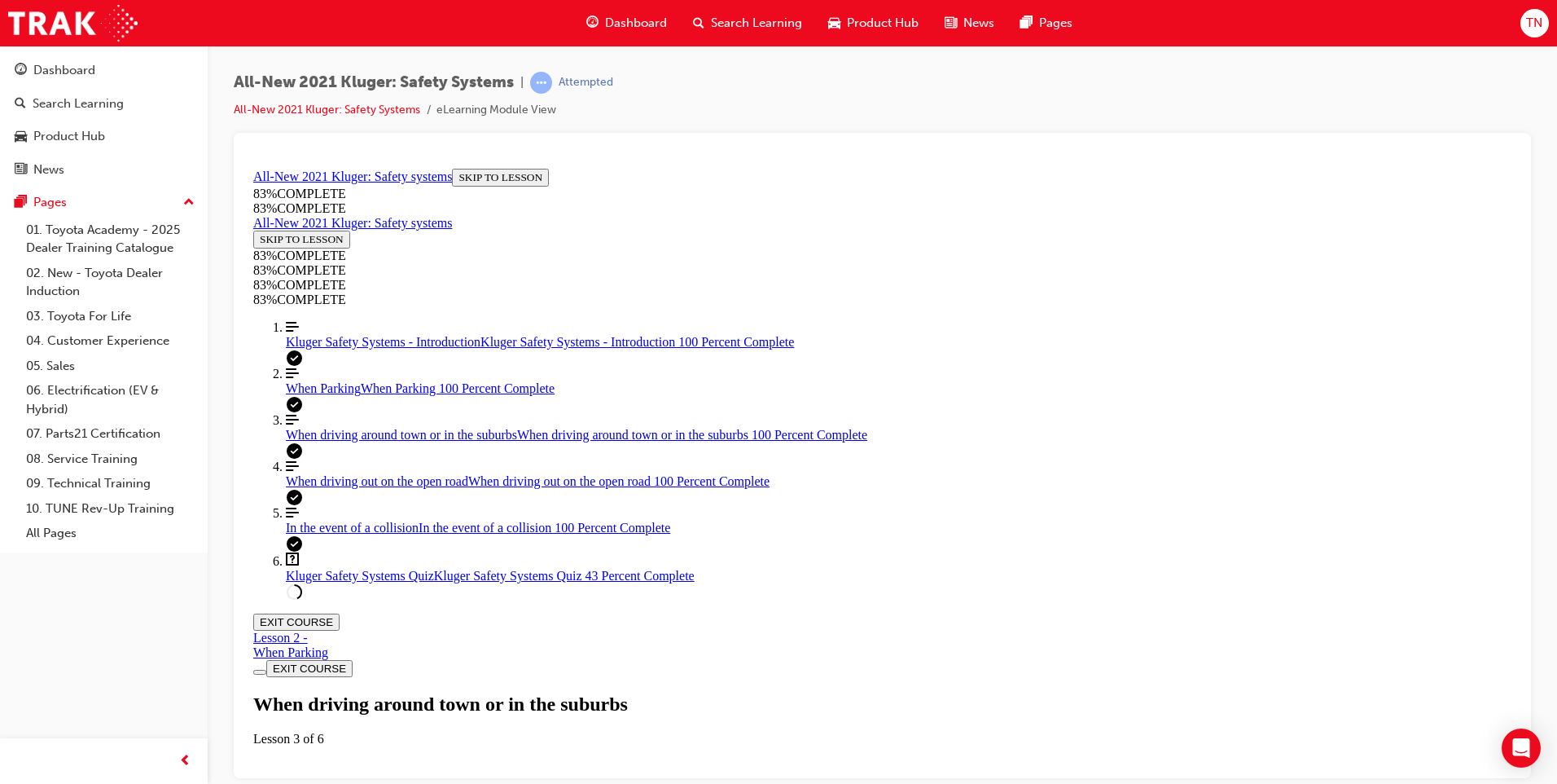
scroll to position [2337, 0]
drag, startPoint x: 964, startPoint y: 513, endPoint x: 977, endPoint y: 511, distance: 13.2
click at [422, 395] on link "Align left Three vertical lines aligned to the left When Parking When Parking 1…" at bounding box center [899, 380] width 1226 height 29
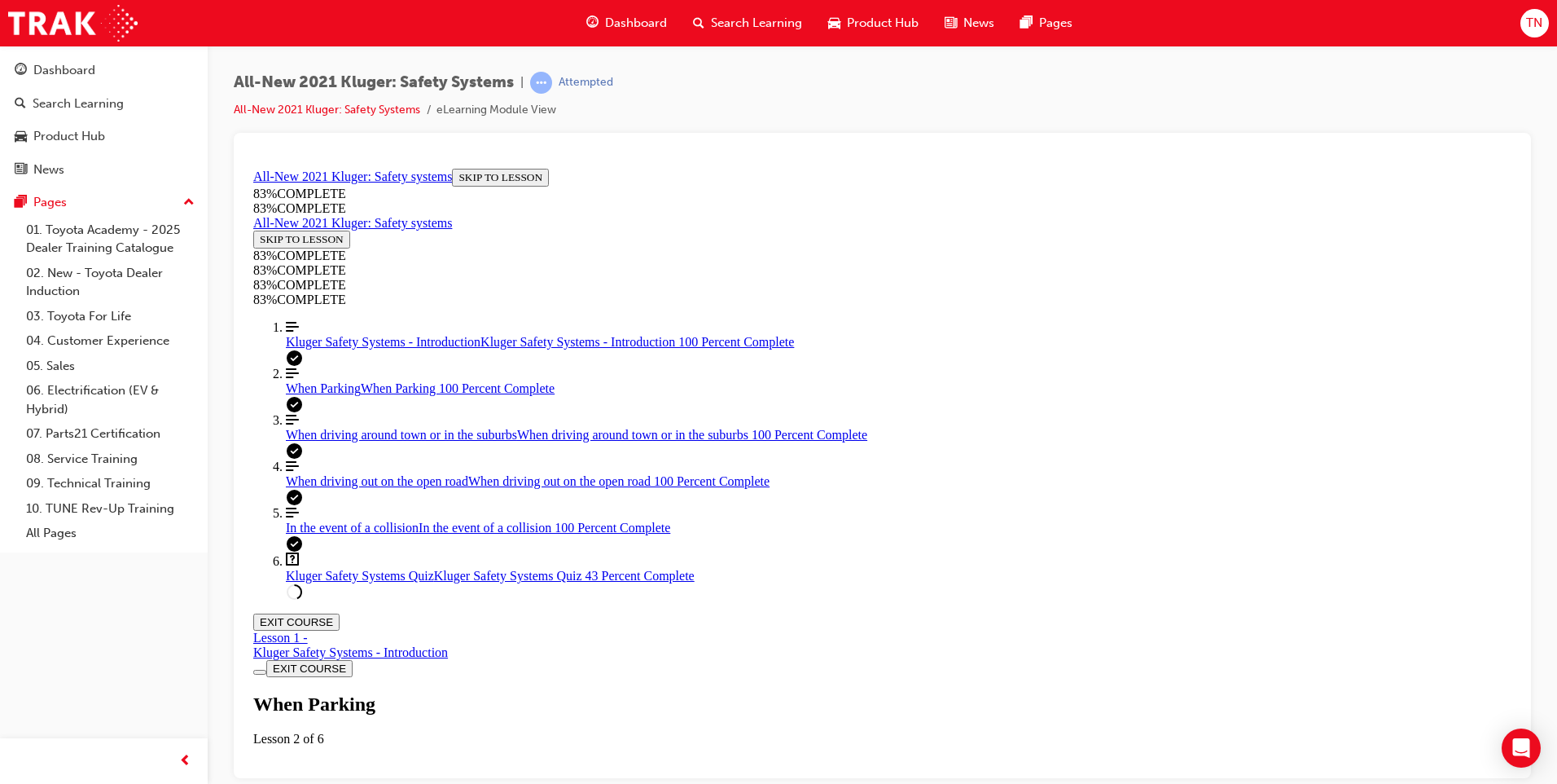
scroll to position [3502, 0]
click at [340, 349] on link "Align left Three vertical lines aligned to the left Kluger Safety Systems - Int…" at bounding box center [899, 334] width 1226 height 29
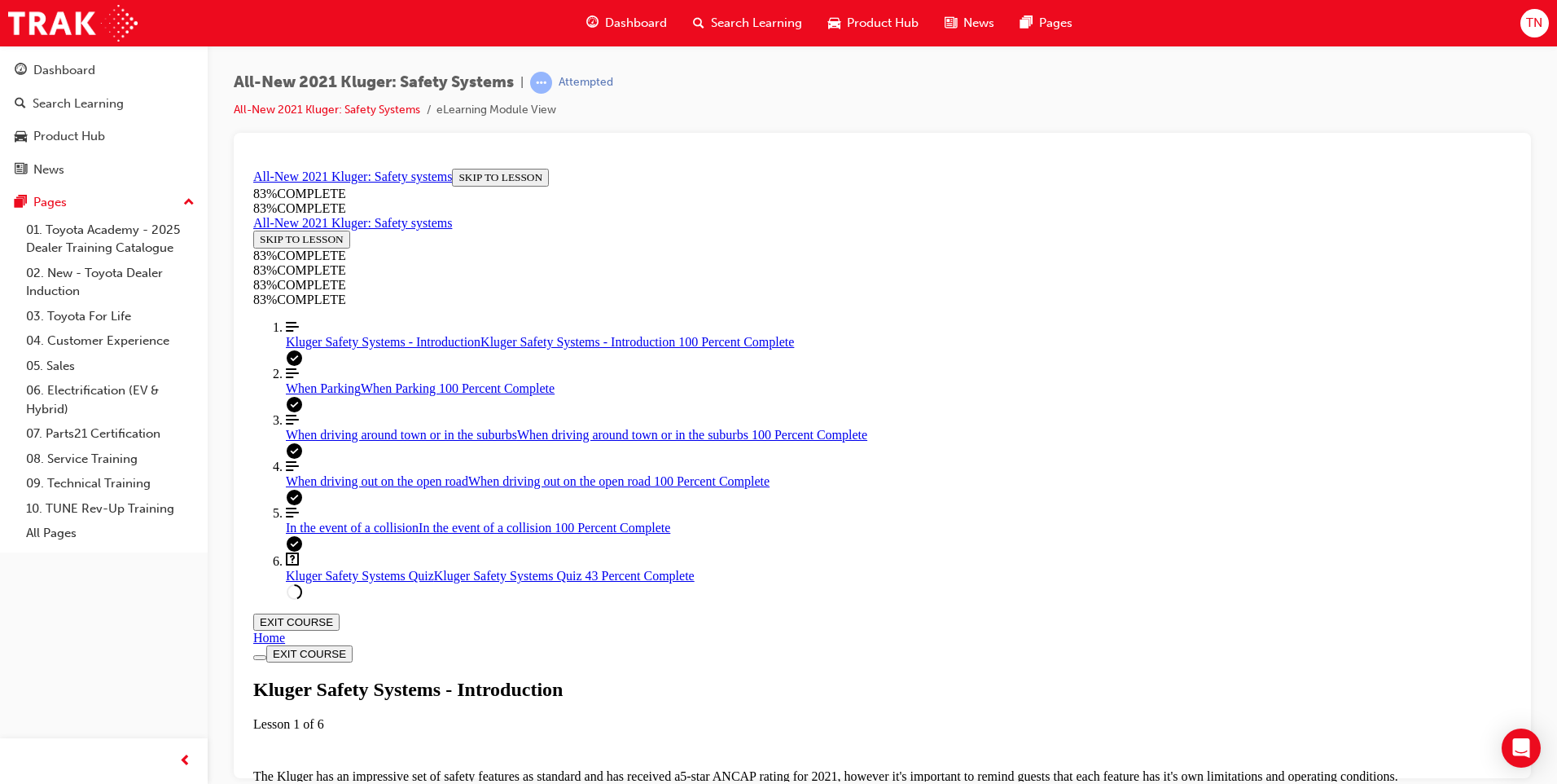
scroll to position [2030, 0]
click at [351, 582] on span "Kluger Safety Systems Quiz" at bounding box center [360, 574] width 148 height 14
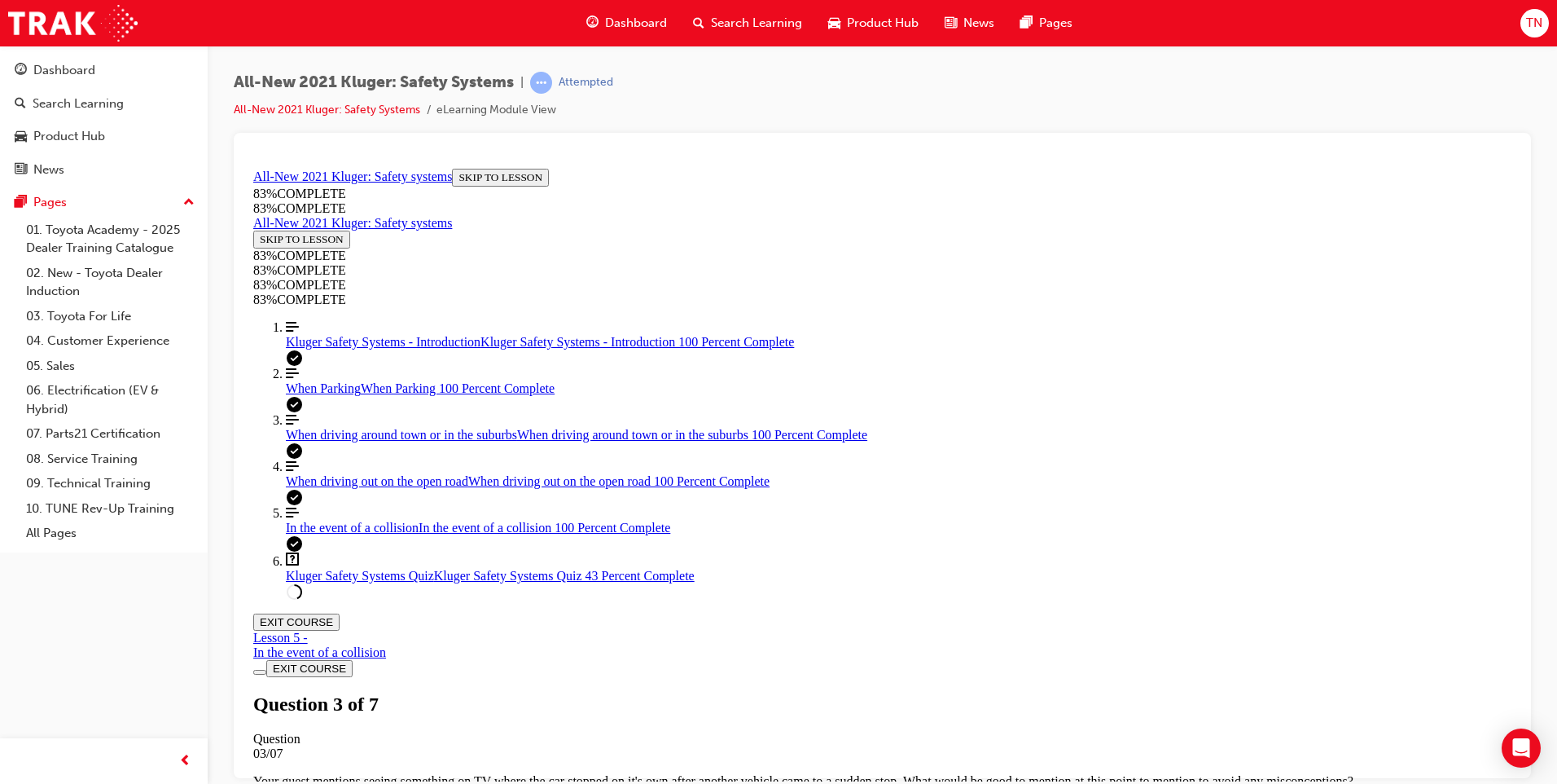
scroll to position [245, 0]
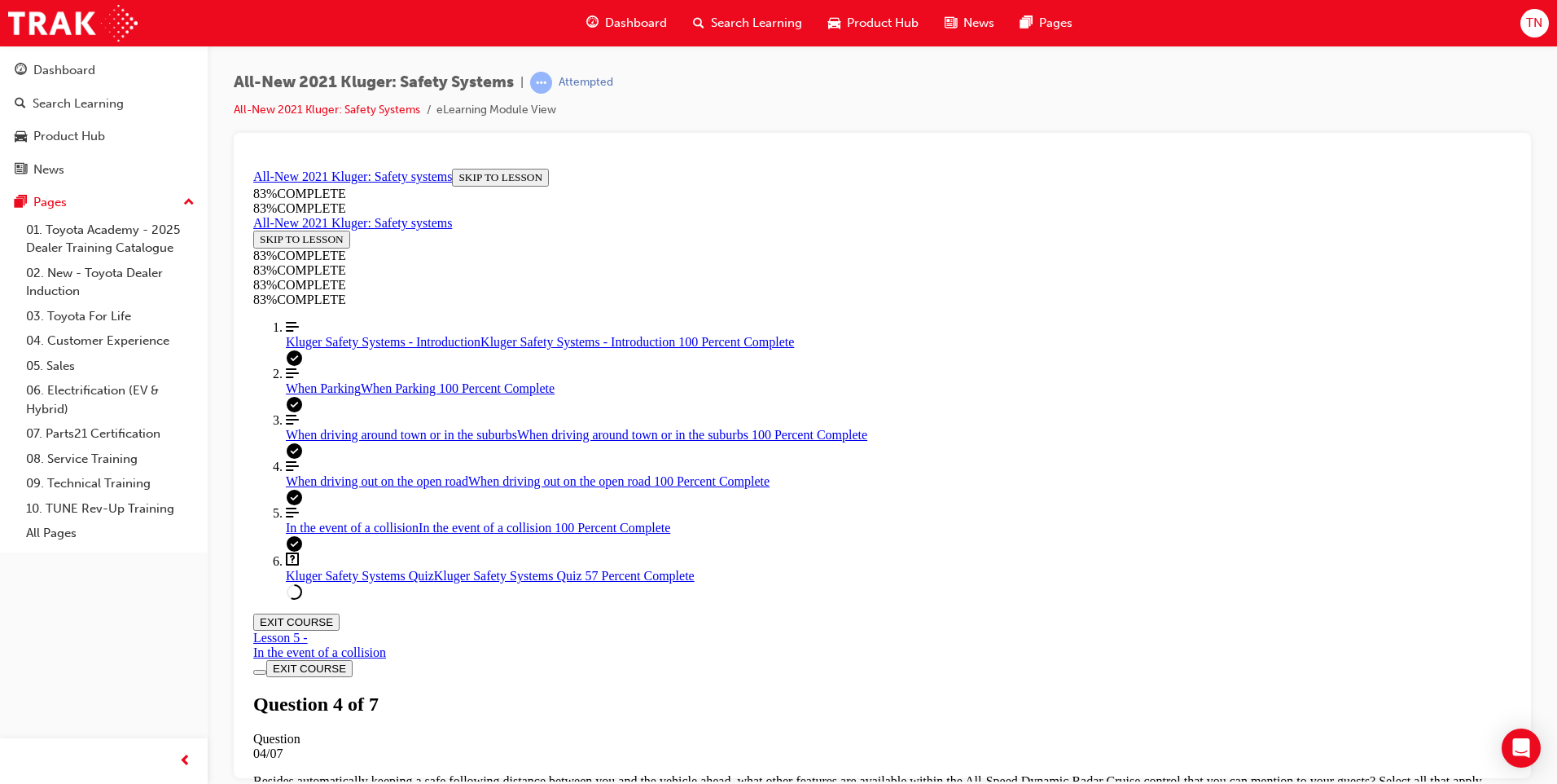
scroll to position [439, 0]
